Goal: Complete application form

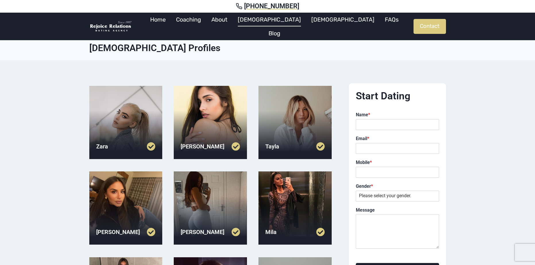
click at [228, 120] on div at bounding box center [210, 122] width 73 height 73
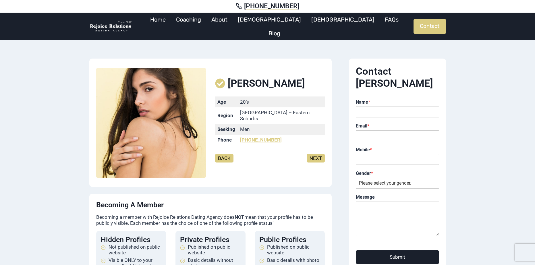
click at [316, 158] on link "NEXT" at bounding box center [316, 158] width 18 height 9
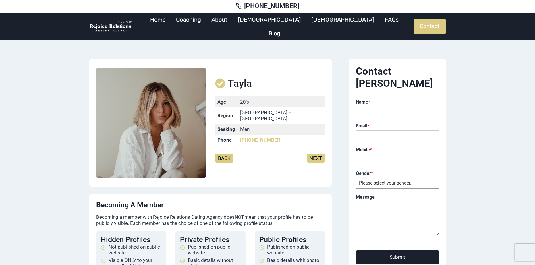
click at [419, 178] on select "Please select your gender. Male Female" at bounding box center [397, 183] width 83 height 11
select select "[DEMOGRAPHIC_DATA]"
click at [356, 178] on select "Please select your gender. Male Female" at bounding box center [397, 183] width 83 height 11
click at [379, 107] on input "Name *" at bounding box center [397, 112] width 83 height 11
type input "[PERSON_NAME]"
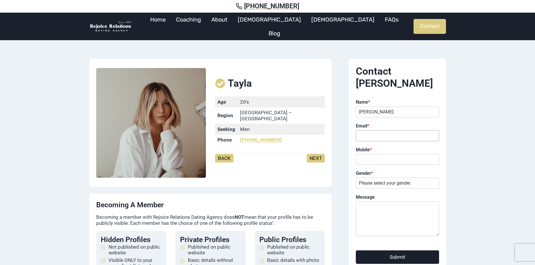
type input "[EMAIL_ADDRESS][DOMAIN_NAME]"
type input "0425196194"
click at [171, 24] on link "Home" at bounding box center [158, 20] width 26 height 14
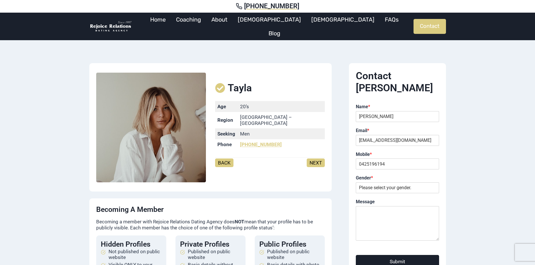
select select "[DEMOGRAPHIC_DATA]"
